Goal: Use online tool/utility: Utilize a website feature to perform a specific function

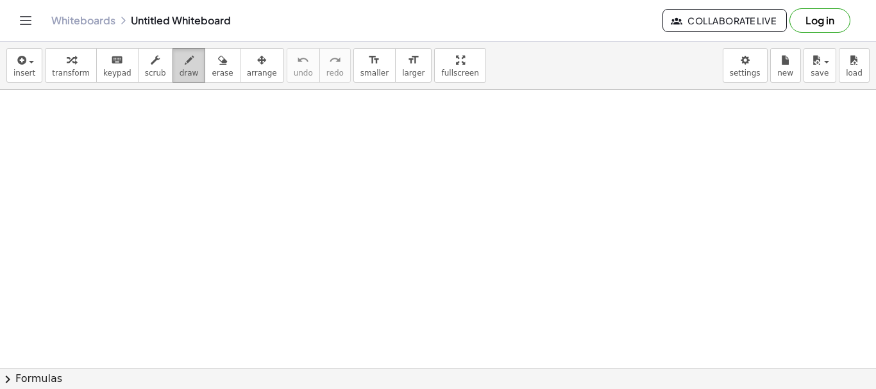
click at [180, 69] on span "draw" at bounding box center [189, 73] width 19 height 9
drag, startPoint x: 112, startPoint y: 121, endPoint x: 110, endPoint y: 128, distance: 7.9
drag, startPoint x: 167, startPoint y: 118, endPoint x: 189, endPoint y: 124, distance: 23.2
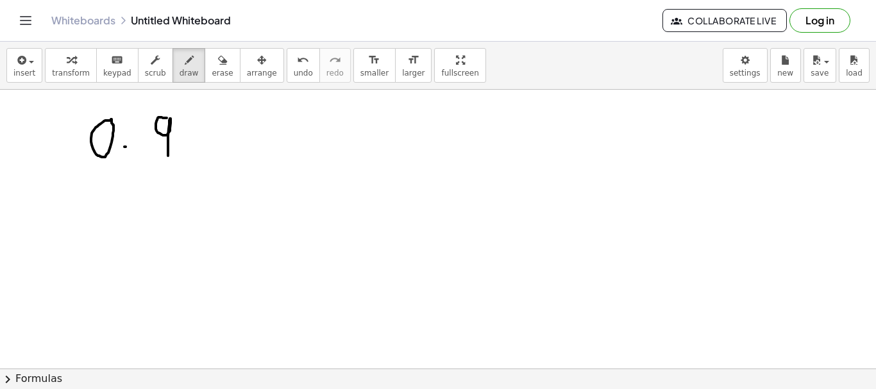
drag, startPoint x: 208, startPoint y: 114, endPoint x: 220, endPoint y: 160, distance: 47.0
drag, startPoint x: 205, startPoint y: 135, endPoint x: 218, endPoint y: 133, distance: 13.6
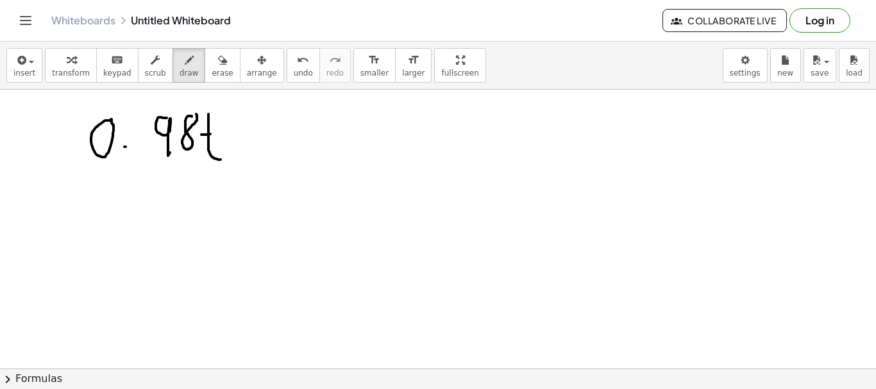
drag, startPoint x: 220, startPoint y: 121, endPoint x: 227, endPoint y: 122, distance: 7.2
drag, startPoint x: 227, startPoint y: 126, endPoint x: 232, endPoint y: 133, distance: 9.3
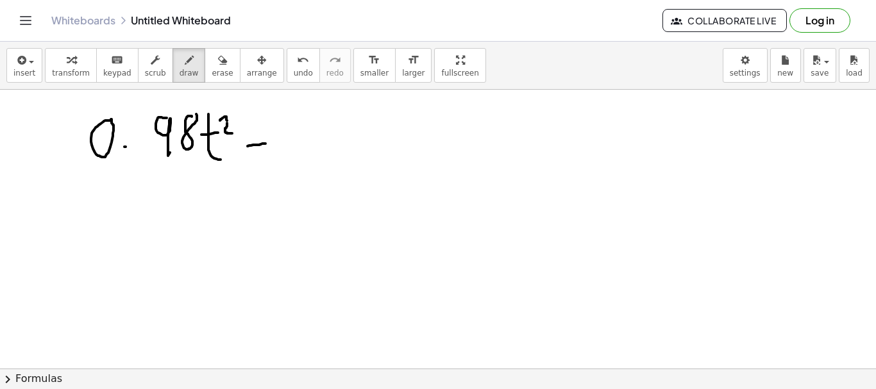
drag, startPoint x: 248, startPoint y: 146, endPoint x: 264, endPoint y: 144, distance: 16.9
drag, startPoint x: 246, startPoint y: 137, endPoint x: 270, endPoint y: 133, distance: 24.6
drag, startPoint x: 284, startPoint y: 123, endPoint x: 294, endPoint y: 112, distance: 15.4
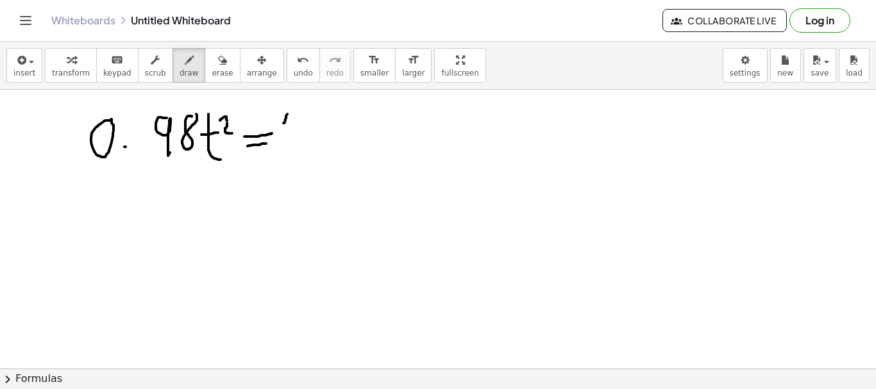
drag, startPoint x: 294, startPoint y: 112, endPoint x: 304, endPoint y: 157, distance: 45.9
drag, startPoint x: 327, startPoint y: 109, endPoint x: 334, endPoint y: 156, distance: 47.3
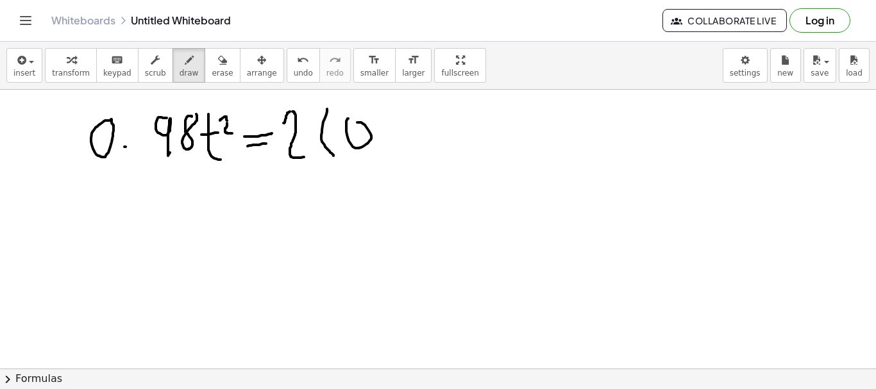
drag, startPoint x: 384, startPoint y: 144, endPoint x: 393, endPoint y: 145, distance: 9.0
drag, startPoint x: 405, startPoint y: 120, endPoint x: 428, endPoint y: 133, distance: 26.4
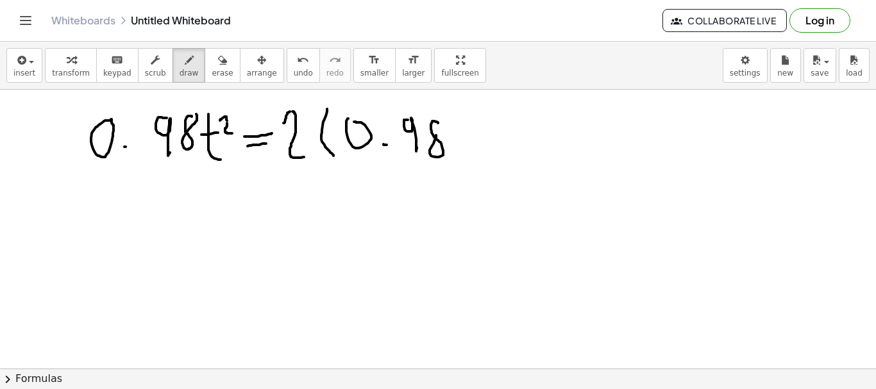
drag, startPoint x: 443, startPoint y: 106, endPoint x: 467, endPoint y: 158, distance: 56.8
drag, startPoint x: 488, startPoint y: 107, endPoint x: 512, endPoint y: 144, distance: 44.1
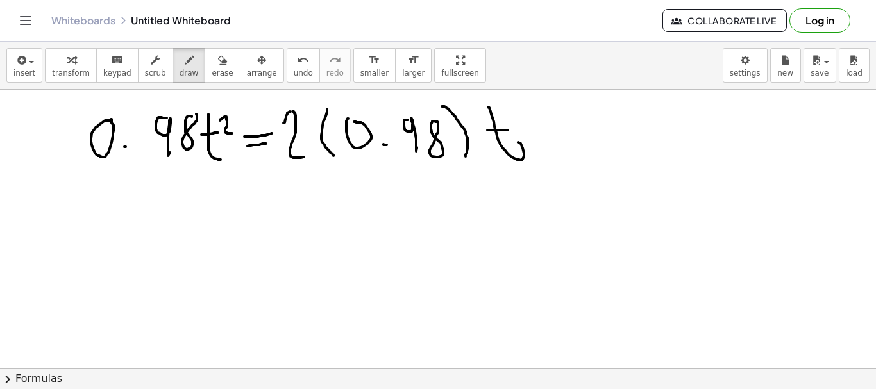
drag, startPoint x: 488, startPoint y: 130, endPoint x: 508, endPoint y: 130, distance: 20.5
drag, startPoint x: 514, startPoint y: 110, endPoint x: 532, endPoint y: 126, distance: 24.0
drag, startPoint x: 547, startPoint y: 115, endPoint x: 556, endPoint y: 113, distance: 8.7
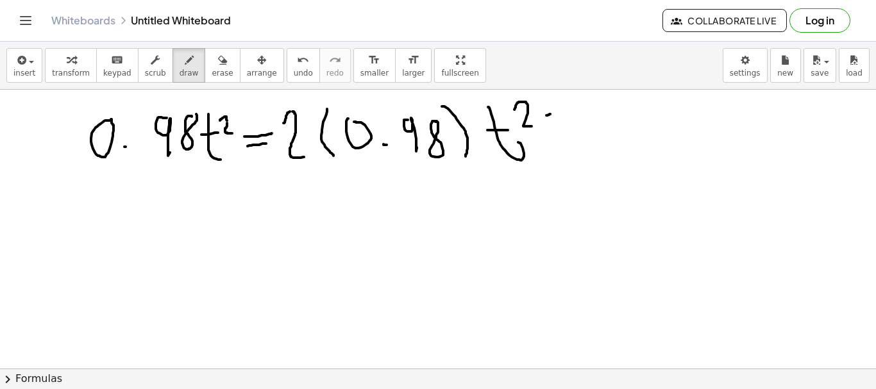
drag, startPoint x: 570, startPoint y: 98, endPoint x: 560, endPoint y: 128, distance: 31.6
drag, startPoint x: 586, startPoint y: 146, endPoint x: 595, endPoint y: 142, distance: 9.2
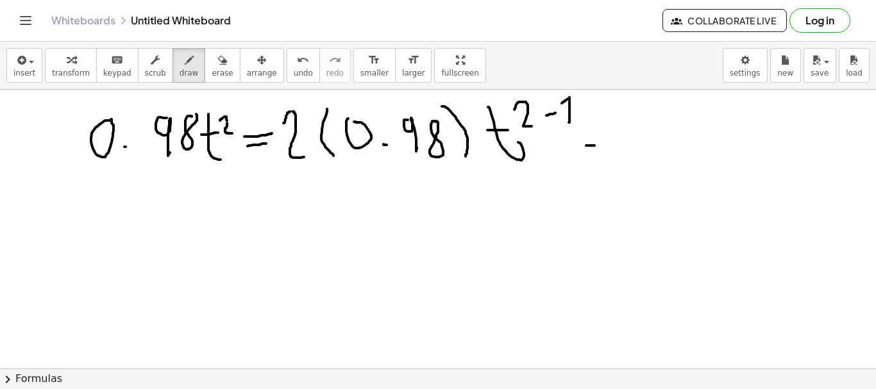
drag, startPoint x: 589, startPoint y: 137, endPoint x: 600, endPoint y: 136, distance: 11.6
click at [212, 71] on span "erase" at bounding box center [222, 73] width 21 height 9
drag, startPoint x: 583, startPoint y: 140, endPoint x: 601, endPoint y: 135, distance: 18.5
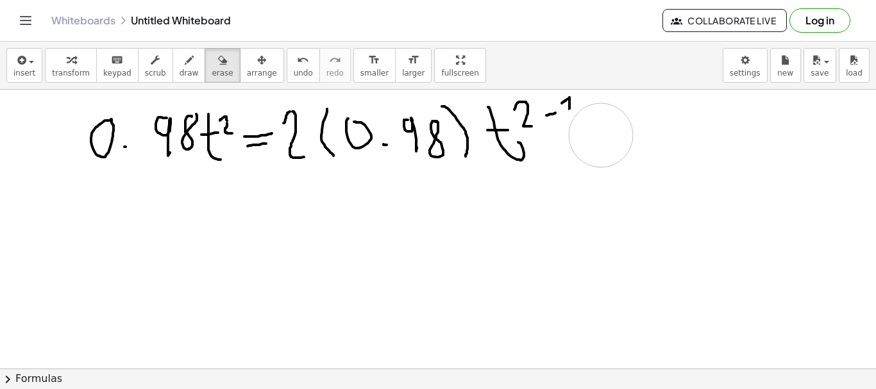
click at [186, 76] on button "draw" at bounding box center [189, 65] width 33 height 35
click at [80, 65] on div "button" at bounding box center [71, 59] width 38 height 15
drag, startPoint x: 76, startPoint y: 98, endPoint x: 103, endPoint y: 171, distance: 77.9
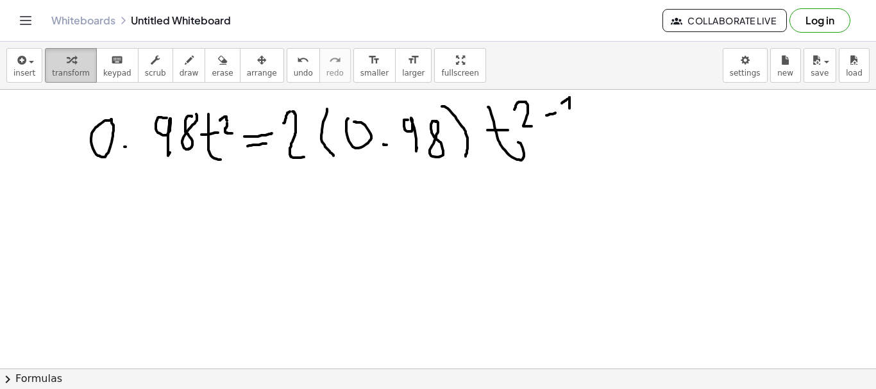
click at [74, 65] on div "button" at bounding box center [71, 59] width 38 height 15
drag, startPoint x: 69, startPoint y: 99, endPoint x: 294, endPoint y: 183, distance: 240.3
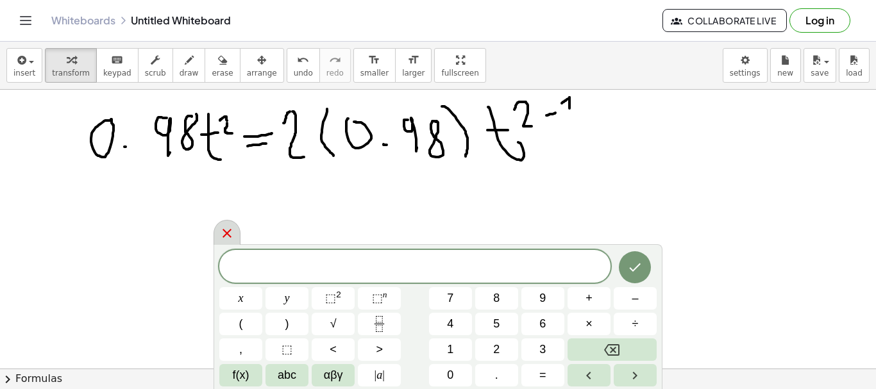
click at [224, 235] on icon at bounding box center [226, 233] width 15 height 15
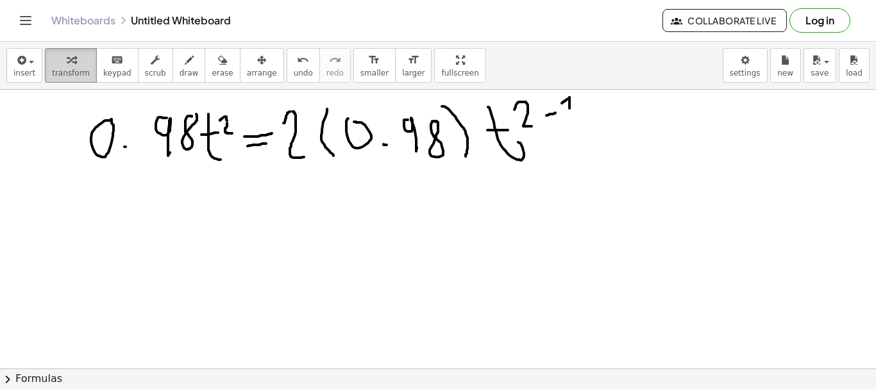
click at [67, 66] on icon "button" at bounding box center [71, 60] width 9 height 15
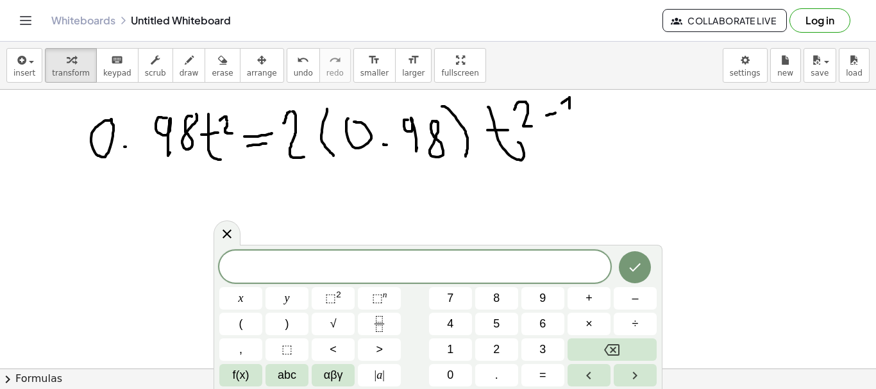
drag, startPoint x: 202, startPoint y: 143, endPoint x: 301, endPoint y: 231, distance: 132.7
click at [319, 250] on body "Graspable Math Activities Get Started Activity Bank Assigned Work Classes White…" at bounding box center [438, 194] width 876 height 389
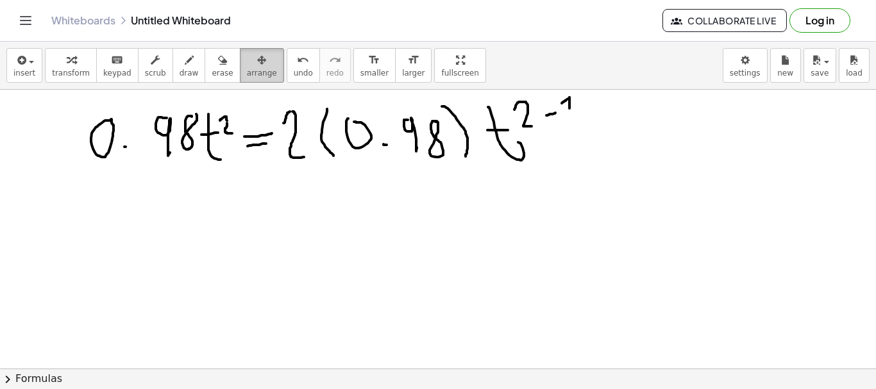
click at [257, 60] on icon "button" at bounding box center [261, 60] width 9 height 15
drag, startPoint x: 191, startPoint y: 133, endPoint x: 204, endPoint y: 168, distance: 37.2
drag, startPoint x: 56, startPoint y: 134, endPoint x: 79, endPoint y: 155, distance: 31.3
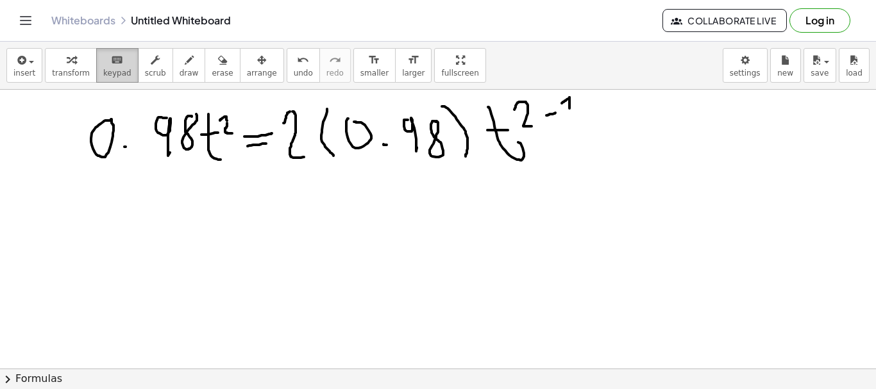
click at [103, 76] on span "keypad" at bounding box center [117, 73] width 28 height 9
click at [21, 67] on icon "button" at bounding box center [21, 60] width 12 height 15
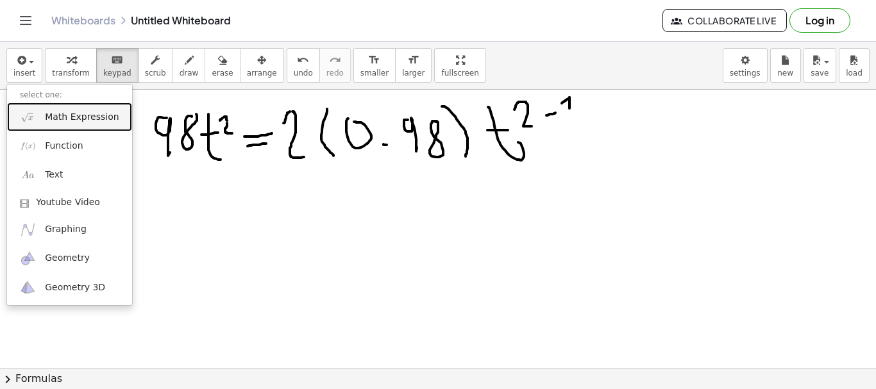
click at [86, 114] on span "Math Expression" at bounding box center [82, 117] width 74 height 13
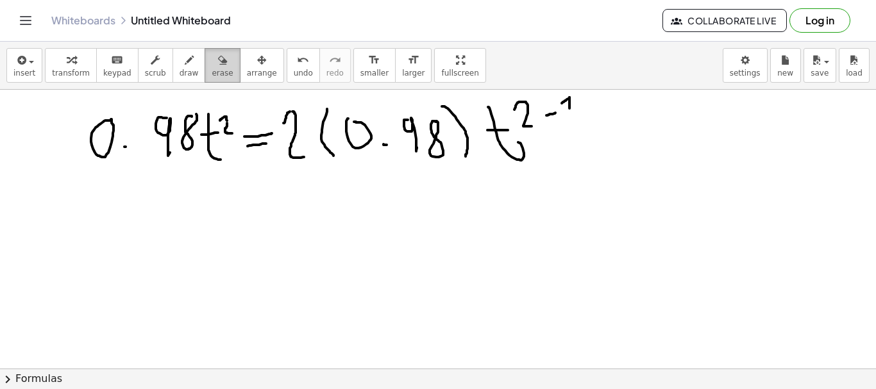
click at [212, 69] on span "erase" at bounding box center [222, 73] width 21 height 9
click at [444, 107] on div "insert select one: Math Expression Function Text Youtube Video Graphing Geometr…" at bounding box center [438, 216] width 876 height 348
drag, startPoint x: 571, startPoint y: 117, endPoint x: 445, endPoint y: 129, distance: 126.9
drag, startPoint x: 537, startPoint y: 128, endPoint x: 441, endPoint y: 126, distance: 95.6
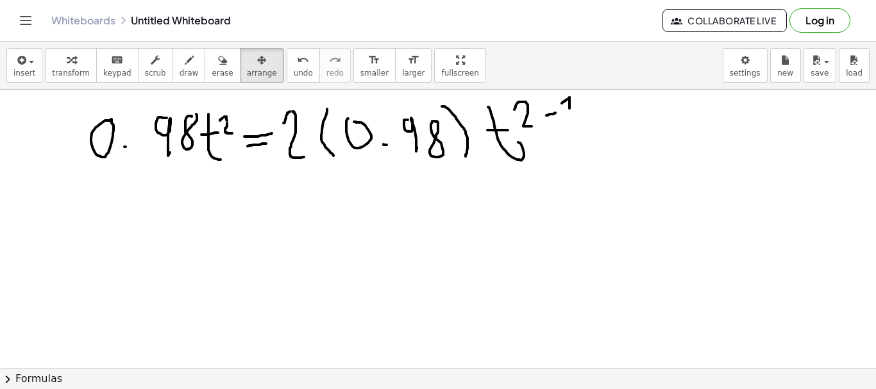
drag, startPoint x: 564, startPoint y: 130, endPoint x: 398, endPoint y: 132, distance: 166.2
drag, startPoint x: 101, startPoint y: 132, endPoint x: 246, endPoint y: 39, distance: 172.8
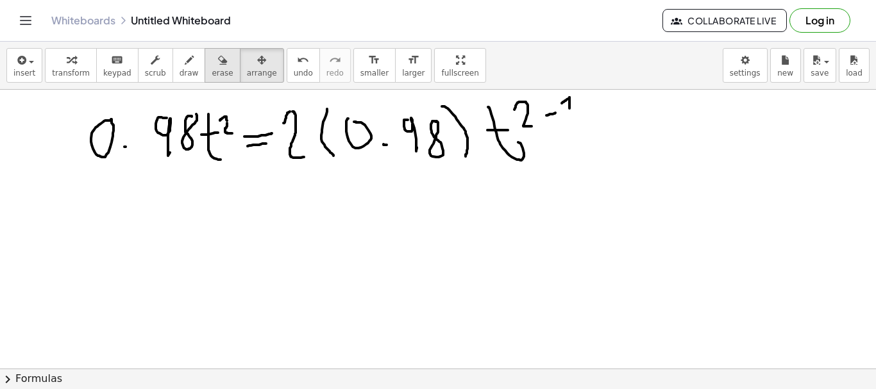
click at [212, 69] on span "erase" at bounding box center [222, 73] width 21 height 9
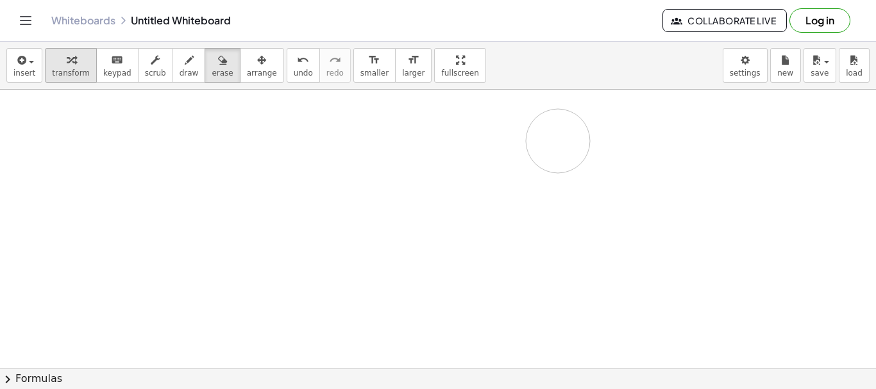
drag, startPoint x: 92, startPoint y: 133, endPoint x: 59, endPoint y: 68, distance: 72.9
click at [106, 74] on span "keypad" at bounding box center [117, 73] width 28 height 9
click at [180, 69] on span "draw" at bounding box center [189, 73] width 19 height 9
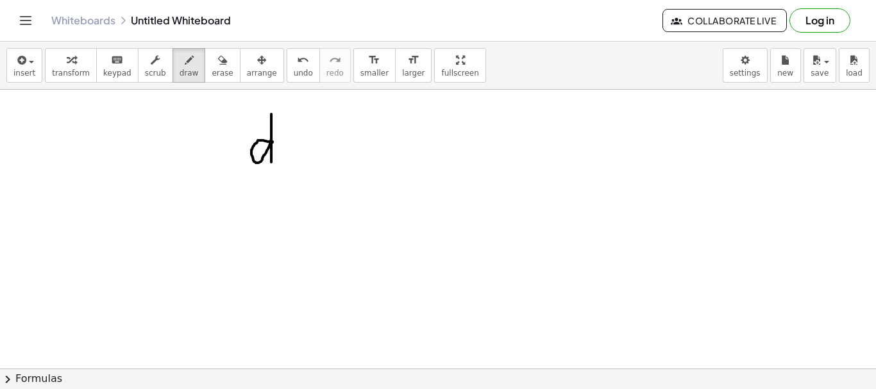
drag, startPoint x: 273, startPoint y: 142, endPoint x: 271, endPoint y: 162, distance: 19.9
drag, startPoint x: 238, startPoint y: 182, endPoint x: 284, endPoint y: 181, distance: 46.2
drag, startPoint x: 244, startPoint y: 210, endPoint x: 246, endPoint y: 217, distance: 7.3
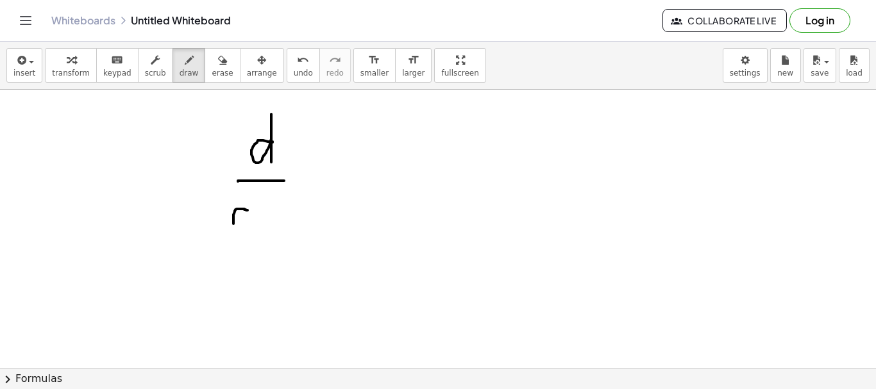
drag, startPoint x: 248, startPoint y: 194, endPoint x: 250, endPoint y: 229, distance: 34.7
drag, startPoint x: 267, startPoint y: 209, endPoint x: 282, endPoint y: 219, distance: 17.6
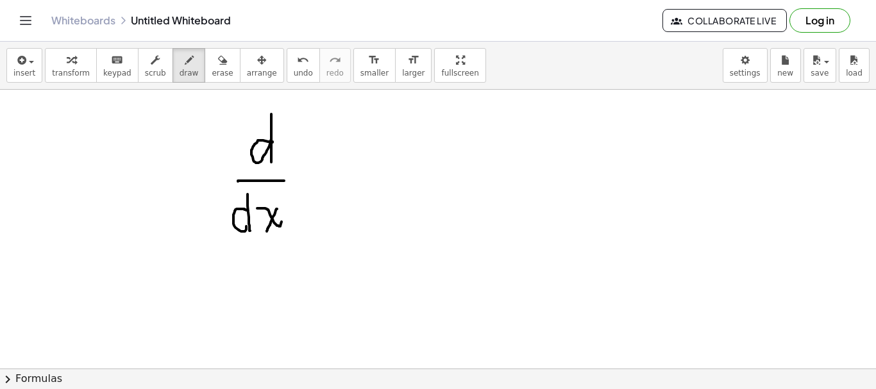
drag, startPoint x: 277, startPoint y: 209, endPoint x: 265, endPoint y: 230, distance: 23.9
drag, startPoint x: 330, startPoint y: 144, endPoint x: 318, endPoint y: 197, distance: 54.5
drag, startPoint x: 350, startPoint y: 159, endPoint x: 331, endPoint y: 183, distance: 30.6
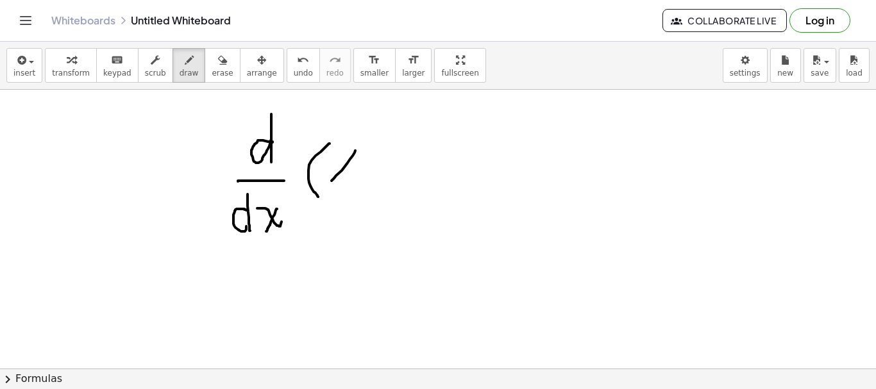
drag, startPoint x: 332, startPoint y: 157, endPoint x: 362, endPoint y: 160, distance: 29.6
drag, startPoint x: 365, startPoint y: 142, endPoint x: 375, endPoint y: 153, distance: 14.5
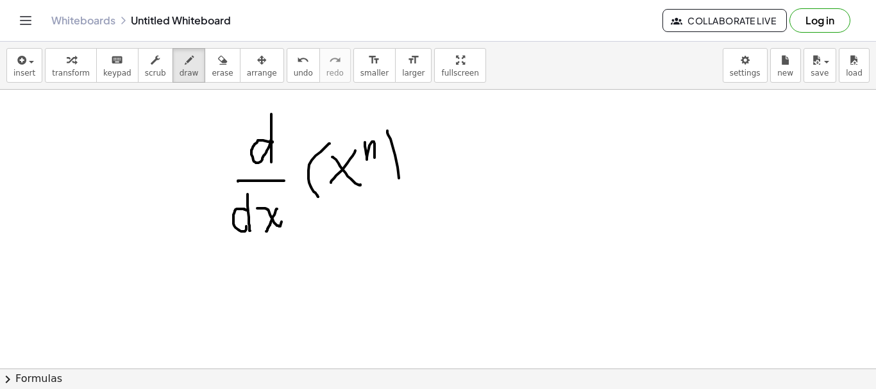
drag, startPoint x: 391, startPoint y: 139, endPoint x: 394, endPoint y: 191, distance: 52.1
drag, startPoint x: 437, startPoint y: 171, endPoint x: 447, endPoint y: 169, distance: 10.0
drag, startPoint x: 422, startPoint y: 161, endPoint x: 448, endPoint y: 158, distance: 25.9
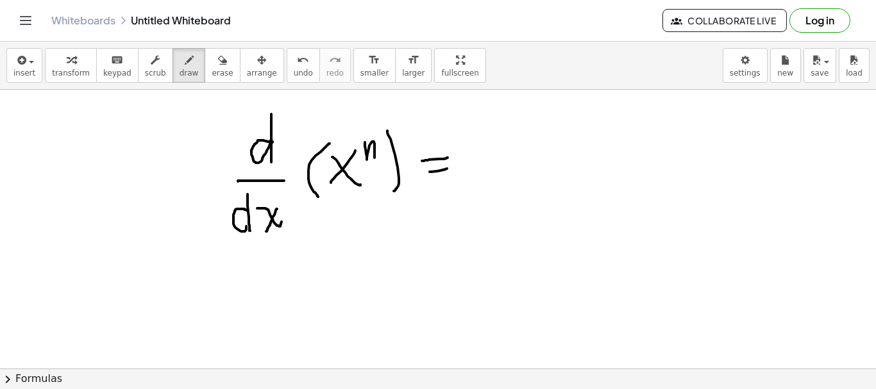
drag, startPoint x: 470, startPoint y: 152, endPoint x: 488, endPoint y: 180, distance: 33.5
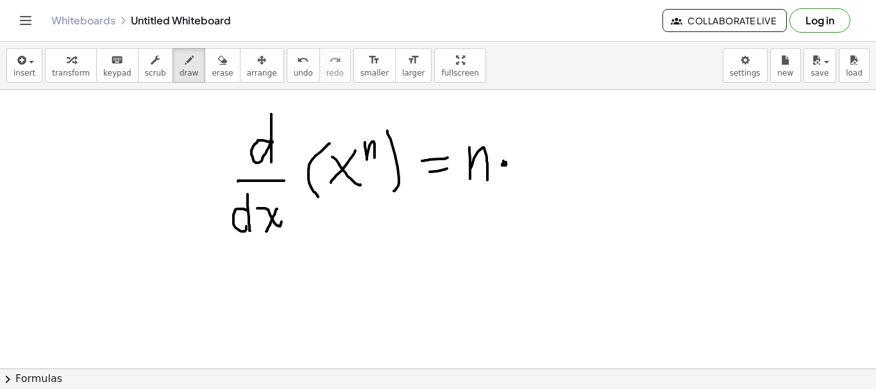
drag, startPoint x: 523, startPoint y: 142, endPoint x: 547, endPoint y: 171, distance: 37.9
drag, startPoint x: 543, startPoint y: 144, endPoint x: 523, endPoint y: 174, distance: 36.1
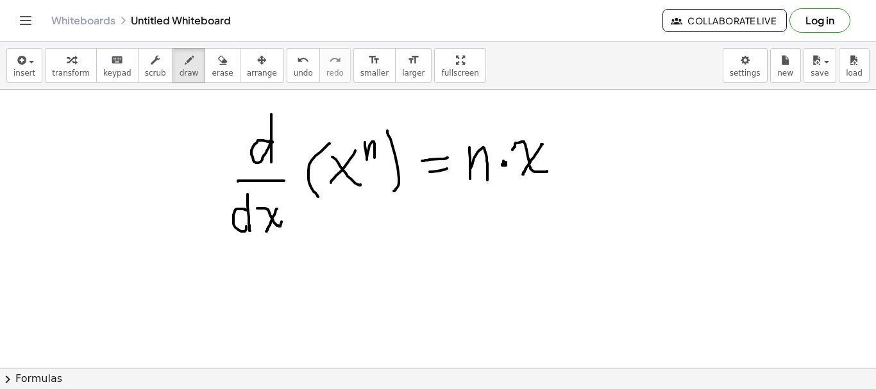
drag, startPoint x: 514, startPoint y: 148, endPoint x: 518, endPoint y: 143, distance: 6.8
drag, startPoint x: 549, startPoint y: 132, endPoint x: 565, endPoint y: 136, distance: 16.5
drag, startPoint x: 566, startPoint y: 132, endPoint x: 582, endPoint y: 123, distance: 18.4
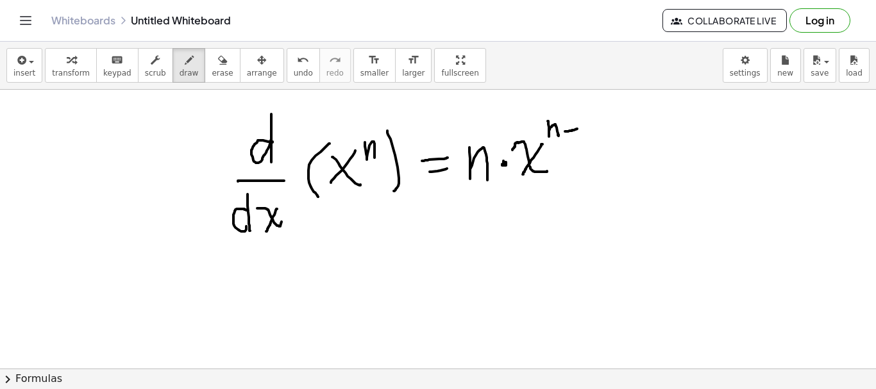
drag, startPoint x: 584, startPoint y: 118, endPoint x: 586, endPoint y: 135, distance: 17.5
drag, startPoint x: 581, startPoint y: 137, endPoint x: 590, endPoint y: 133, distance: 10.1
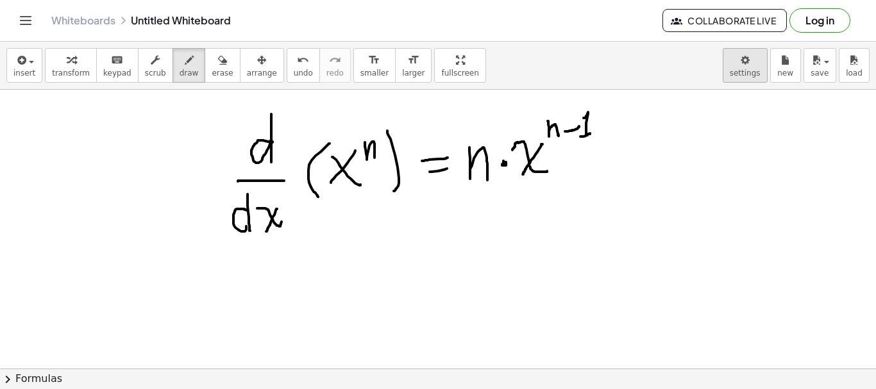
click at [745, 72] on body "Graspable Math Activities Get Started Activity Bank Assigned Work Classes White…" at bounding box center [438, 194] width 876 height 389
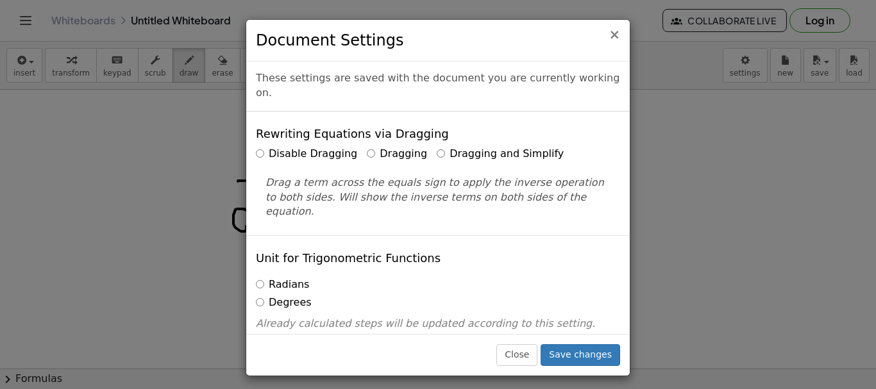
click at [617, 36] on span "×" at bounding box center [615, 34] width 12 height 15
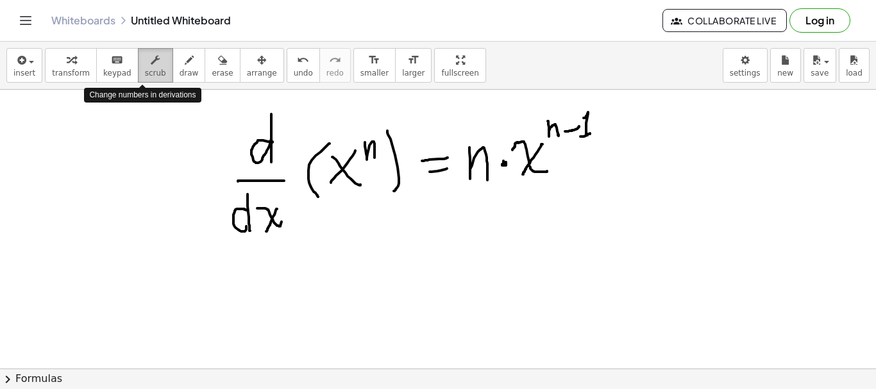
click at [151, 65] on icon "button" at bounding box center [155, 60] width 9 height 15
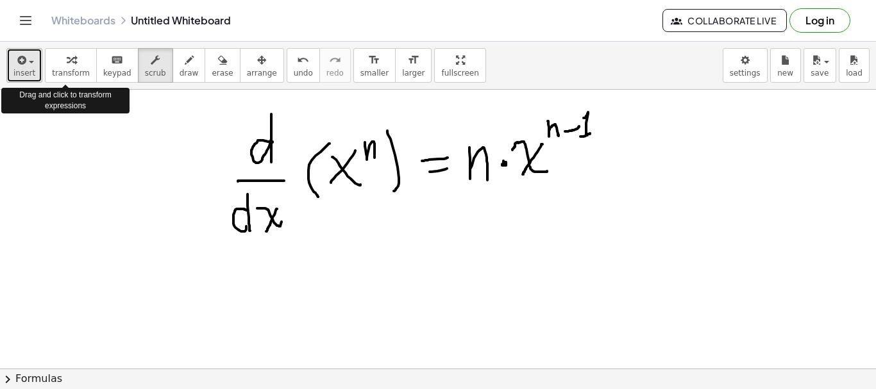
click at [35, 66] on button "insert" at bounding box center [24, 65] width 36 height 35
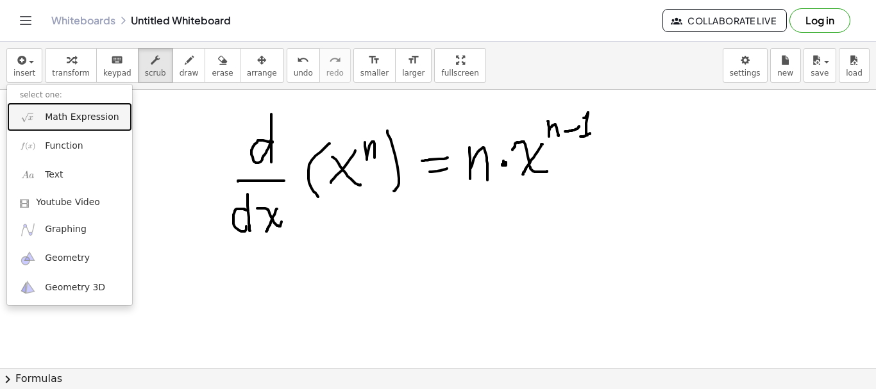
click at [77, 114] on span "Math Expression" at bounding box center [82, 117] width 74 height 13
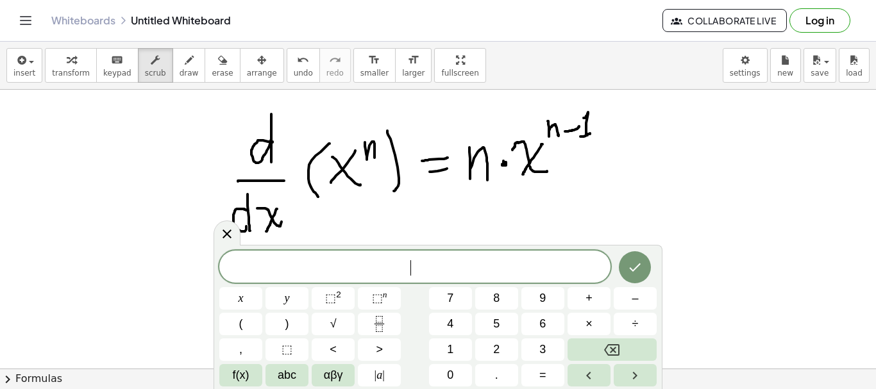
scroll to position [1, 0]
click at [643, 267] on button "Done" at bounding box center [635, 267] width 32 height 32
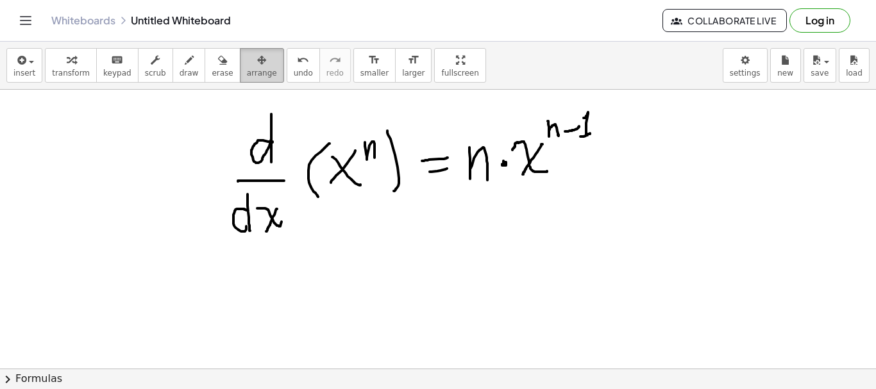
click at [247, 72] on span "arrange" at bounding box center [262, 73] width 30 height 9
drag, startPoint x: 266, startPoint y: 160, endPoint x: 264, endPoint y: 148, distance: 11.7
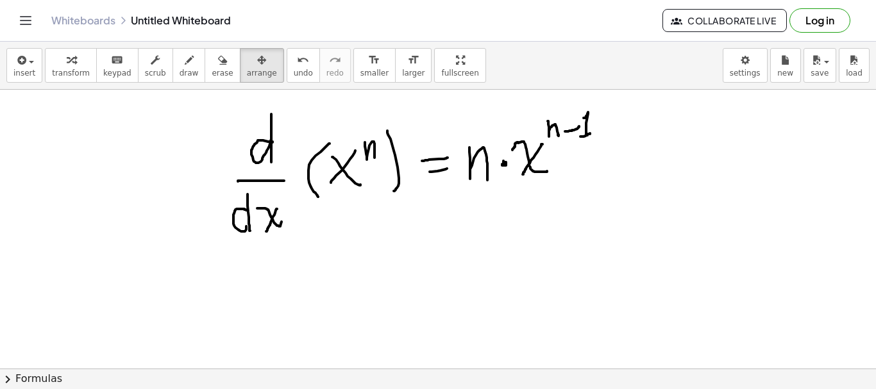
click at [65, 76] on span "transform" at bounding box center [71, 73] width 38 height 9
click at [73, 64] on div "button" at bounding box center [71, 59] width 38 height 15
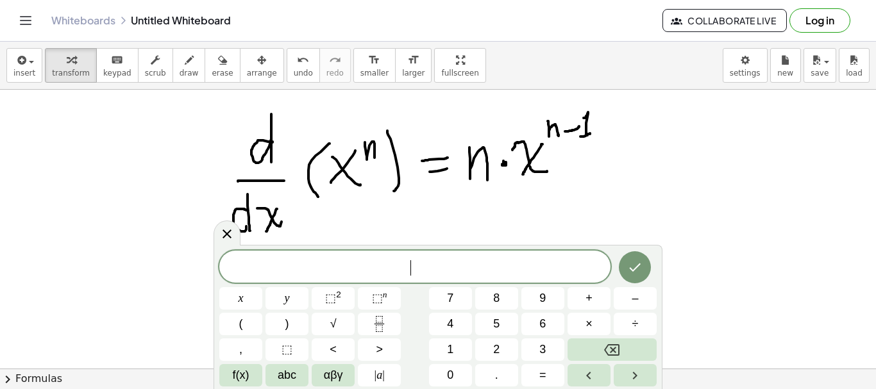
drag, startPoint x: 216, startPoint y: 106, endPoint x: 312, endPoint y: 224, distance: 152.2
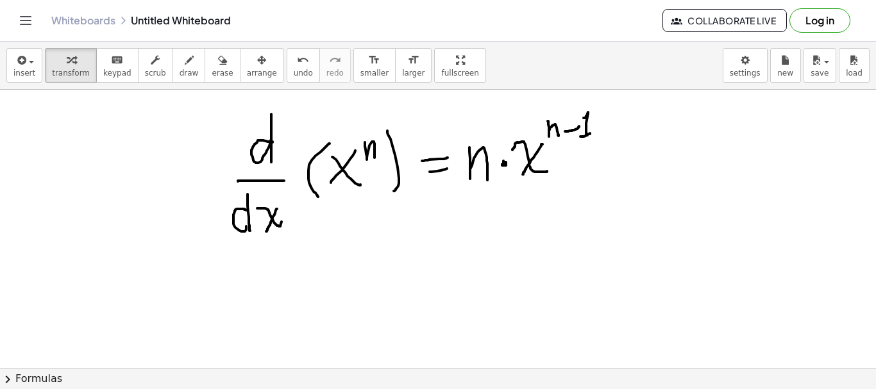
drag, startPoint x: 216, startPoint y: 164, endPoint x: 219, endPoint y: 205, distance: 41.2
drag, startPoint x: 219, startPoint y: 205, endPoint x: 561, endPoint y: 200, distance: 341.3
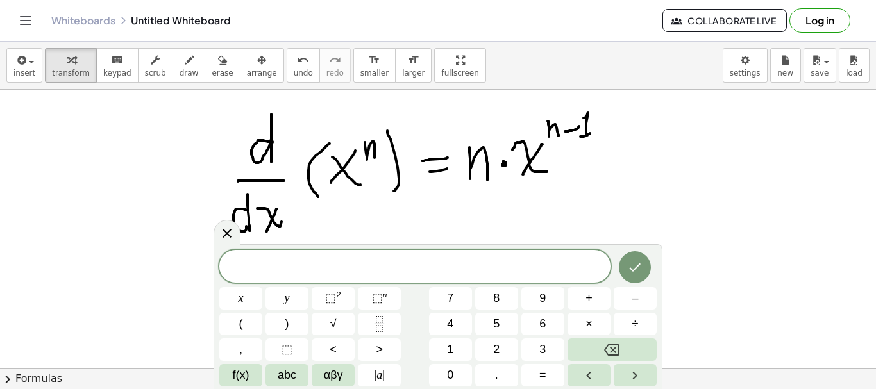
scroll to position [2, 0]
click at [380, 273] on div "****** ​ x y ⬚ 2 ⬚ n 7 8 9 + – ( ) √ 4 5 6 × ÷ , ⬚ < > 1 2 3 f(x) abc αβγ | a |…" at bounding box center [437, 319] width 437 height 136
click at [633, 266] on icon "Done" at bounding box center [634, 267] width 15 height 15
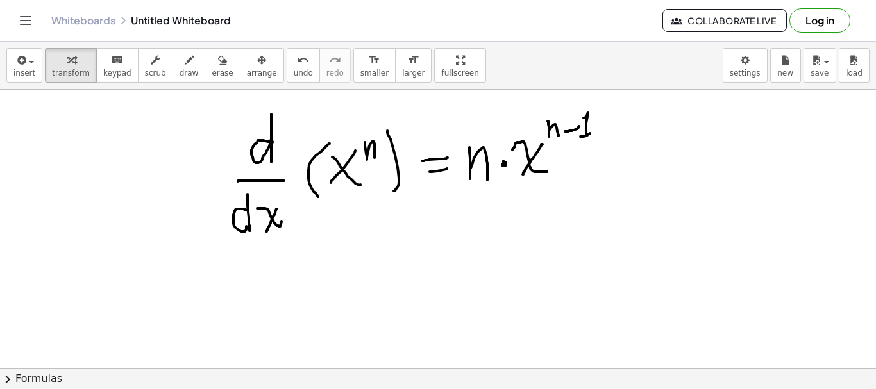
drag, startPoint x: 221, startPoint y: 116, endPoint x: 457, endPoint y: 210, distance: 254.2
